Goal: Information Seeking & Learning: Learn about a topic

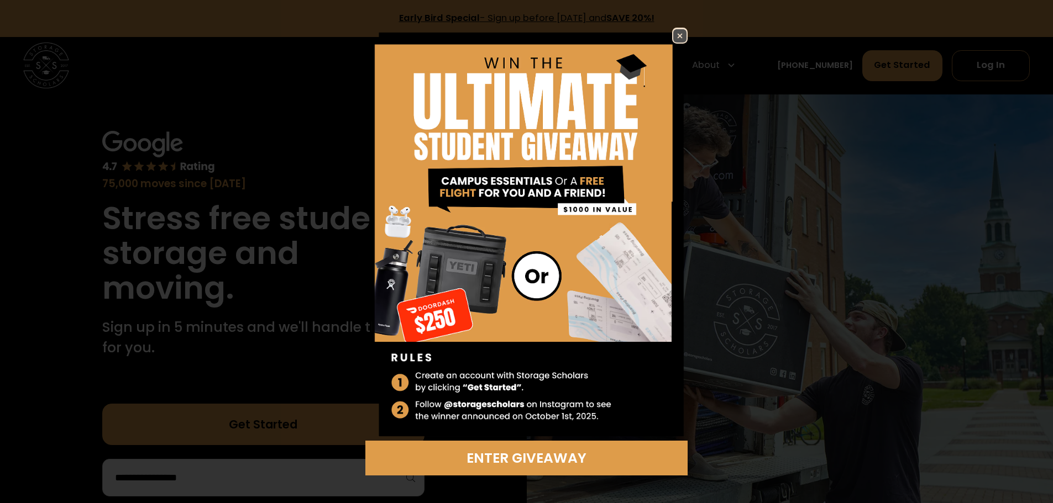
click at [684, 33] on img at bounding box center [679, 35] width 13 height 13
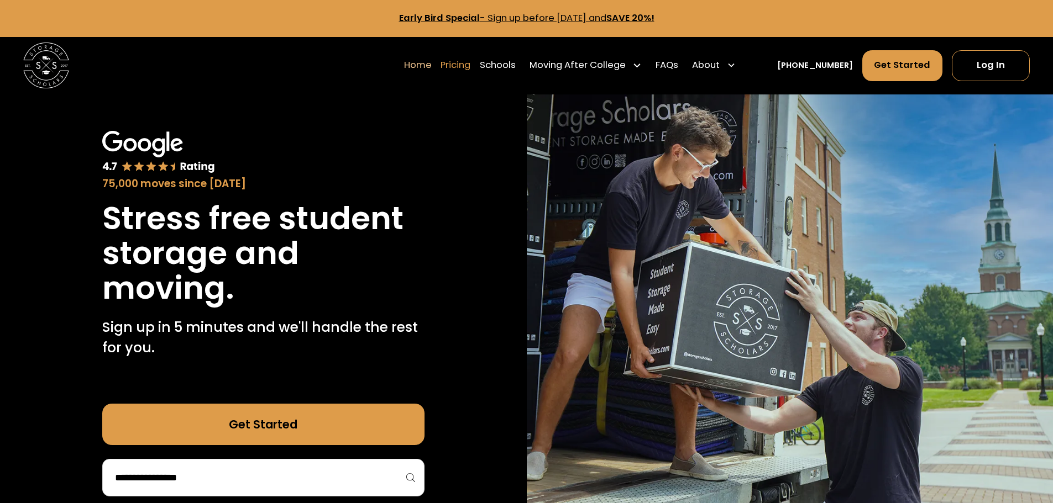
click at [470, 67] on link "Pricing" at bounding box center [455, 65] width 30 height 32
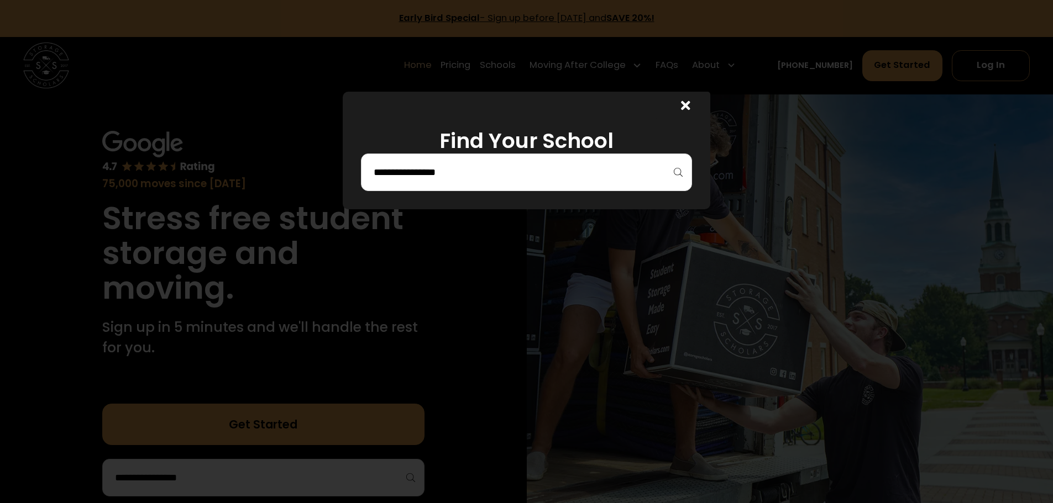
click at [496, 174] on input "search" at bounding box center [526, 172] width 308 height 19
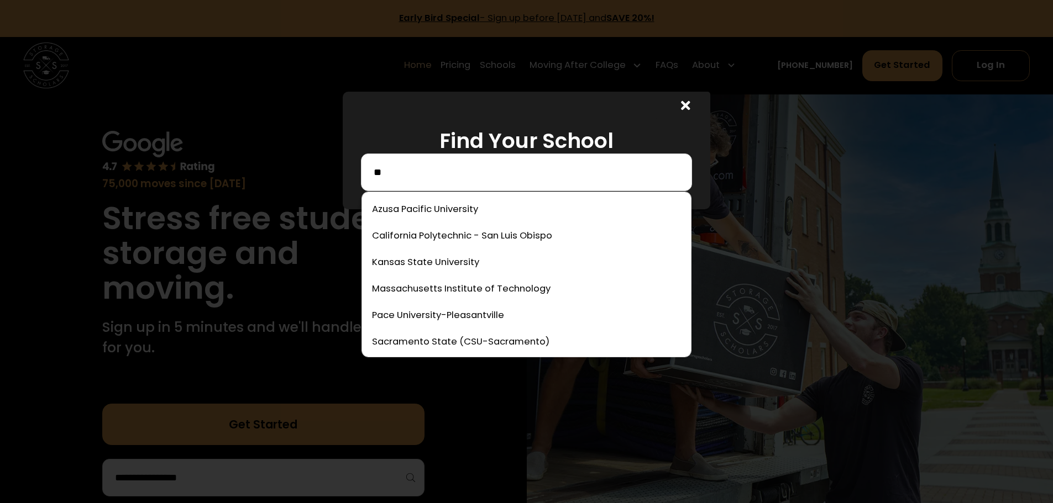
type input "*"
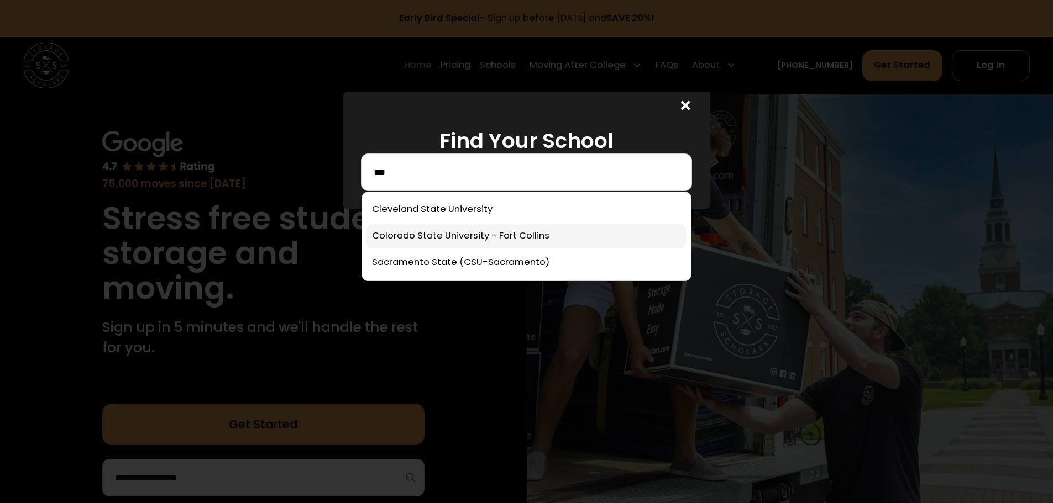
type input "***"
click at [484, 234] on link at bounding box center [526, 236] width 320 height 24
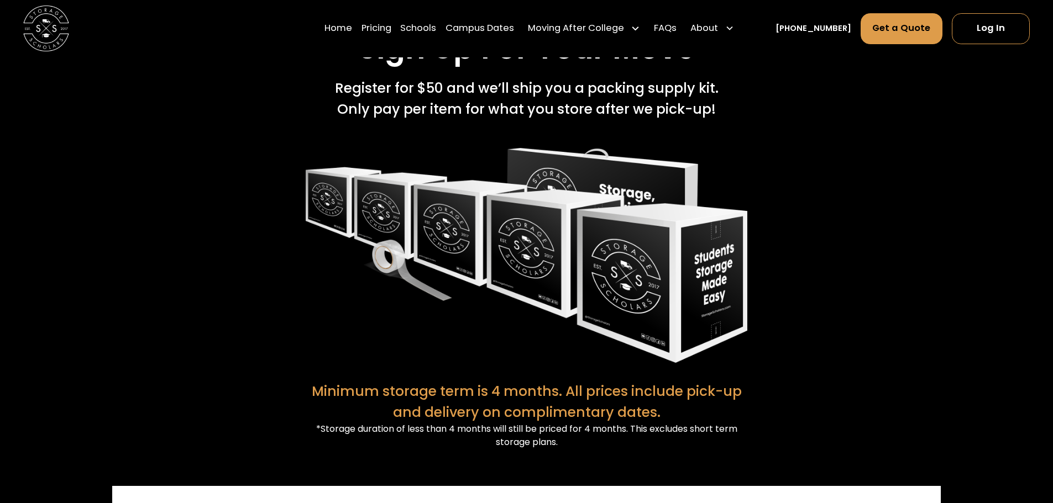
scroll to position [2315, 0]
